Goal: Information Seeking & Learning: Learn about a topic

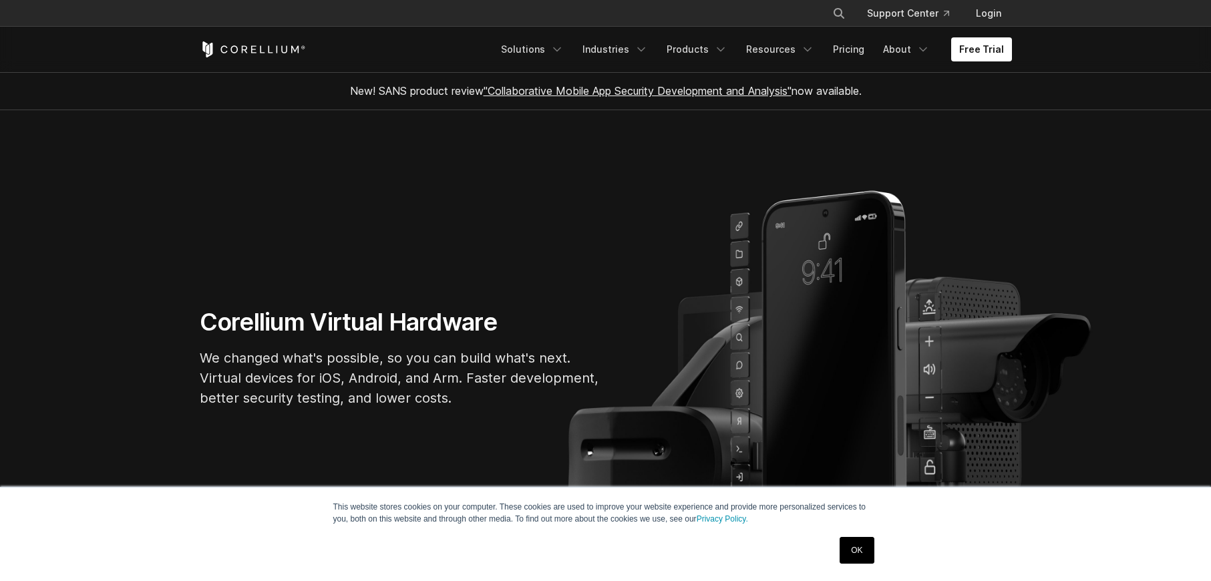
click at [851, 550] on link "OK" at bounding box center [857, 550] width 34 height 27
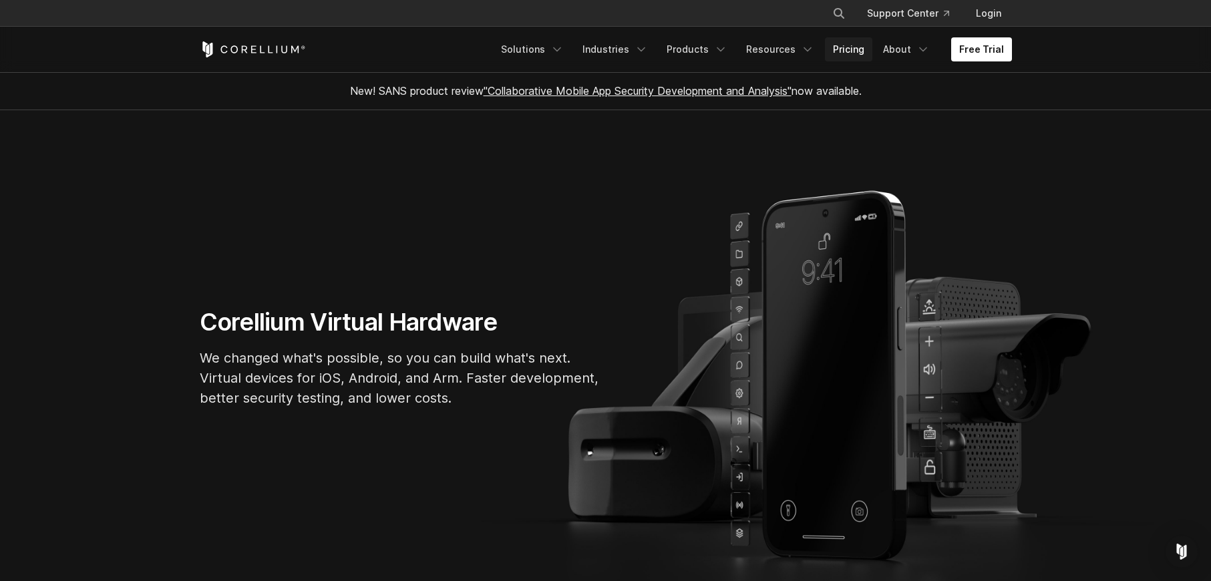
click at [855, 51] on link "Pricing" at bounding box center [848, 49] width 47 height 24
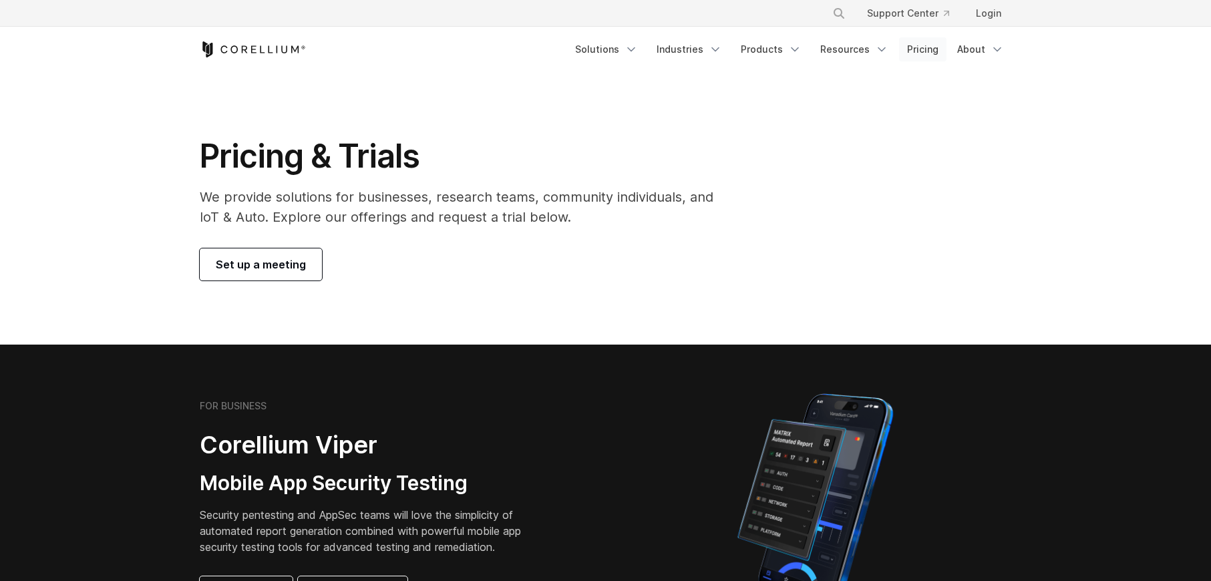
click at [930, 54] on link "Pricing" at bounding box center [922, 49] width 47 height 24
click at [638, 49] on icon "Navigation Menu" at bounding box center [631, 49] width 13 height 13
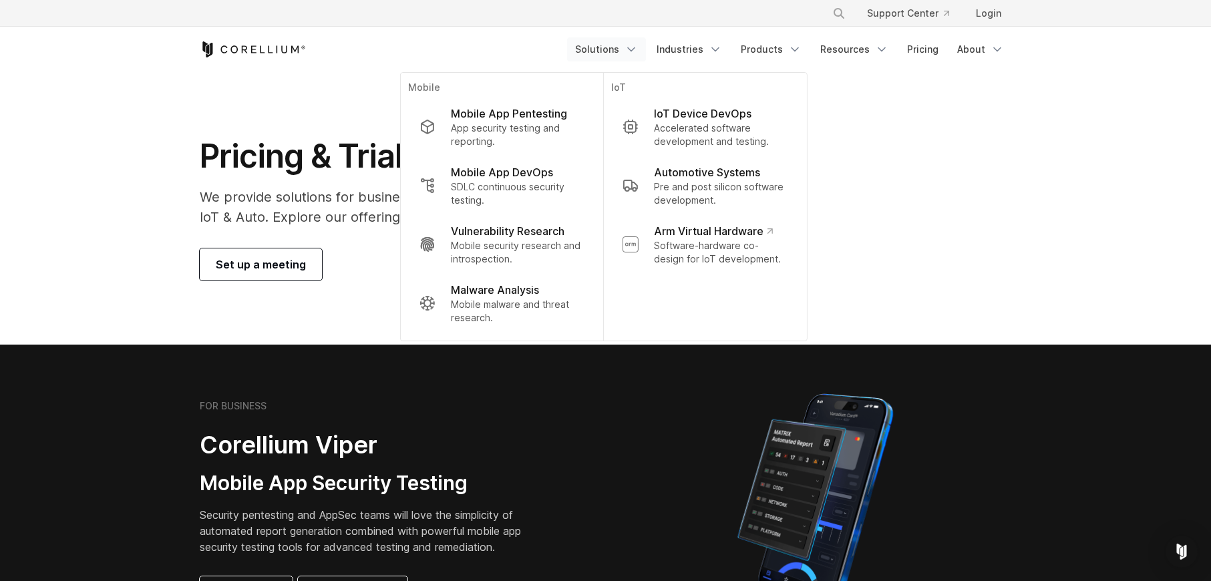
click at [985, 154] on div "Pricing & Trials We provide solutions for businesses, research teams, community…" at bounding box center [605, 208] width 839 height 144
